Goal: Ask a question

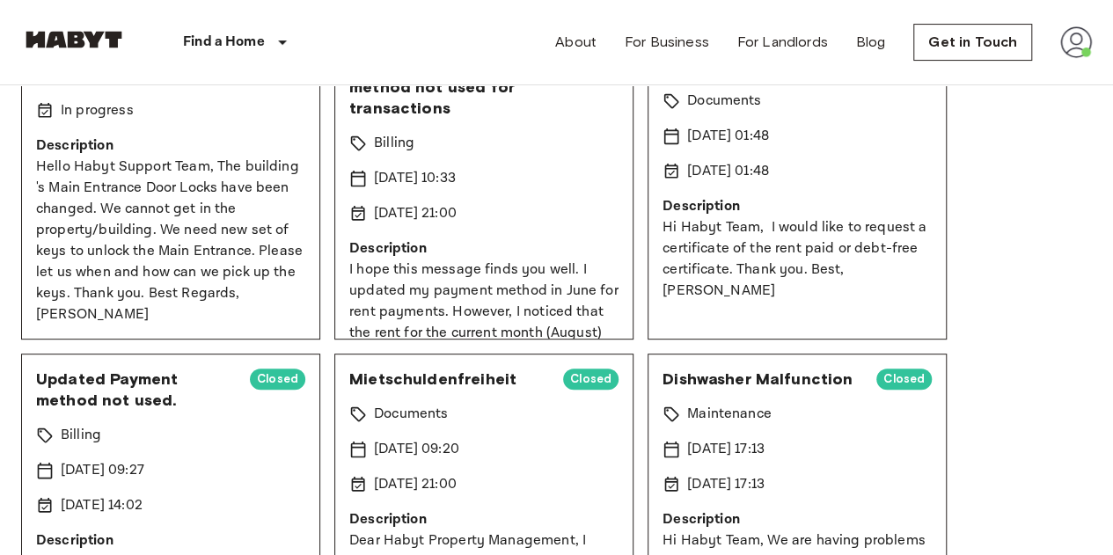
scroll to position [292, 0]
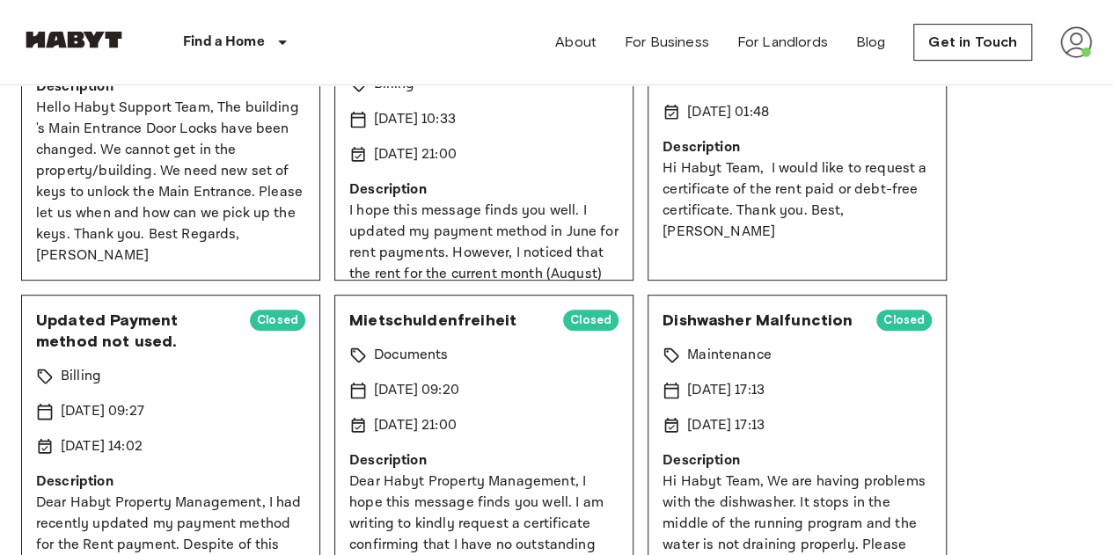
click at [218, 226] on p "Hello Habyt Support Team, The building 's Main Entrance Door Locks have been ch…" at bounding box center [170, 182] width 269 height 169
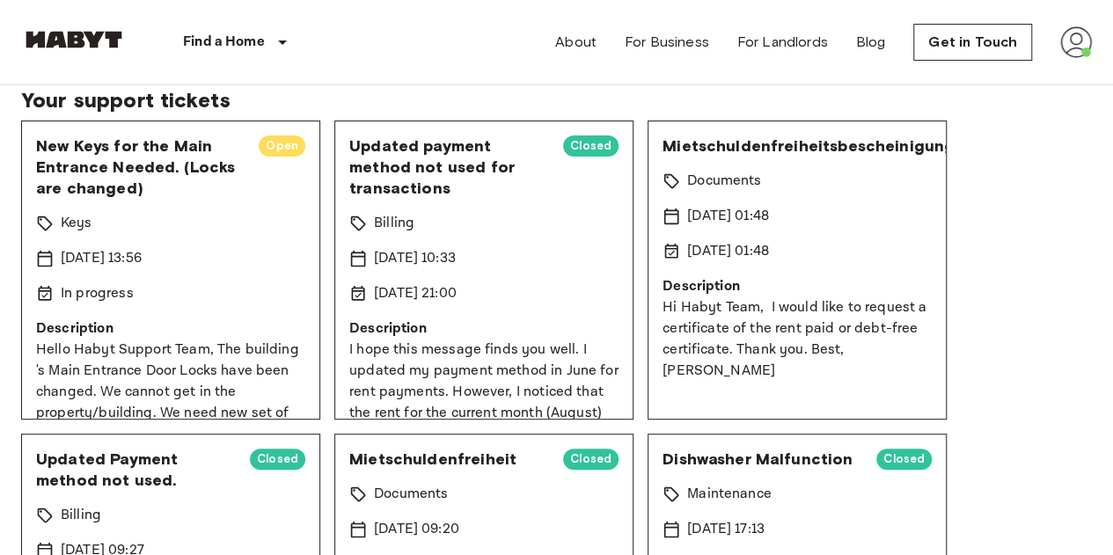
scroll to position [28, 0]
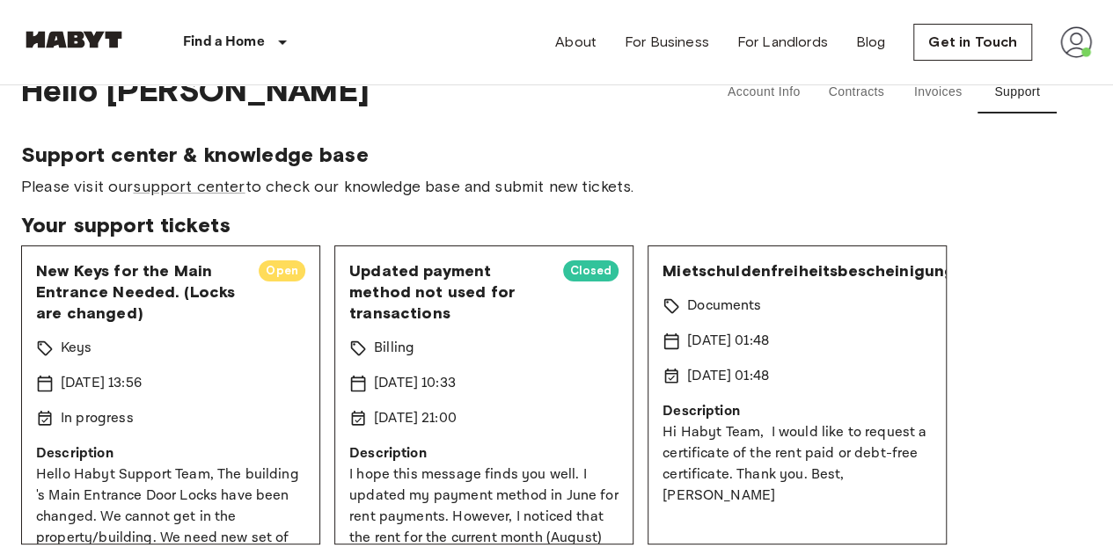
click at [74, 274] on span "New Keys for the Main Entrance Needed. (Locks are changed)" at bounding box center [140, 291] width 208 height 63
click at [67, 300] on span "New Keys for the Main Entrance Needed. (Locks are changed)" at bounding box center [140, 291] width 208 height 63
click at [98, 338] on div "Keys" at bounding box center [170, 348] width 269 height 21
click at [88, 440] on div "New Keys for the Main Entrance Needed. (Locks are changed) Open Keys [DATE] 13:…" at bounding box center [170, 394] width 299 height 299
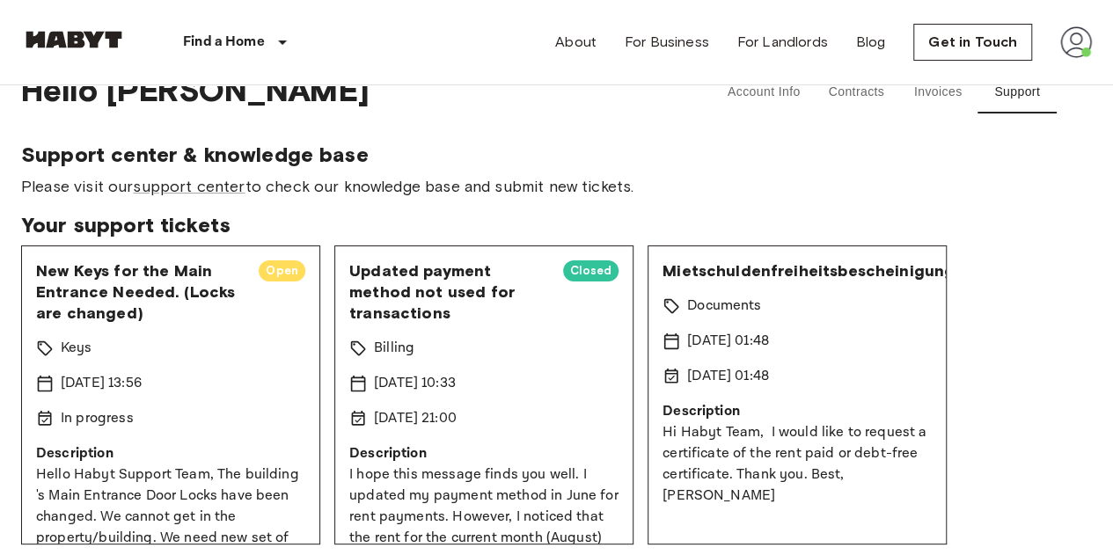
click at [1072, 27] on img at bounding box center [1076, 42] width 32 height 32
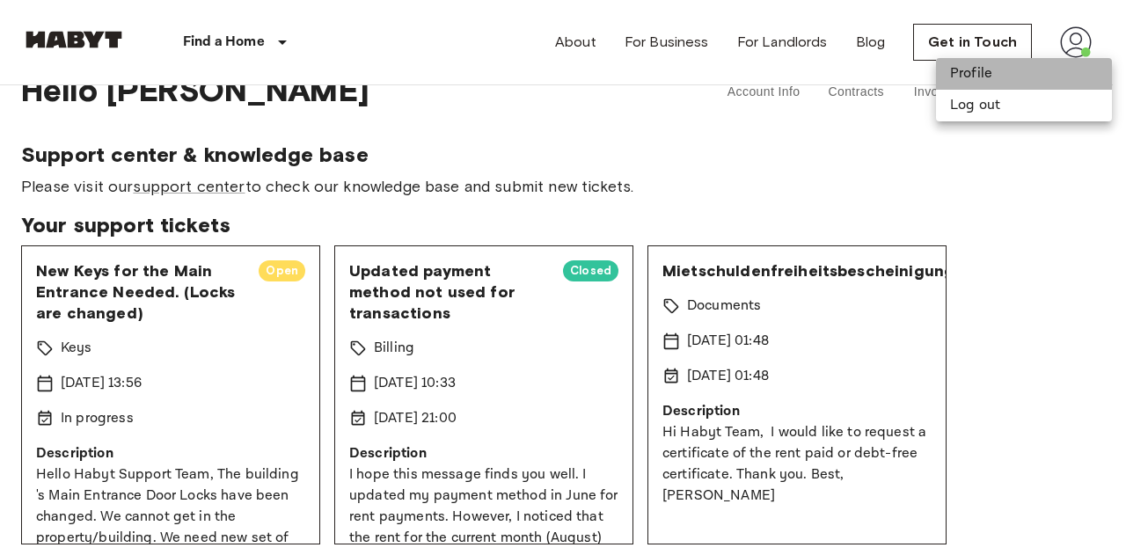
click at [971, 71] on li "Profile" at bounding box center [1024, 74] width 176 height 32
